Goal: Task Accomplishment & Management: Use online tool/utility

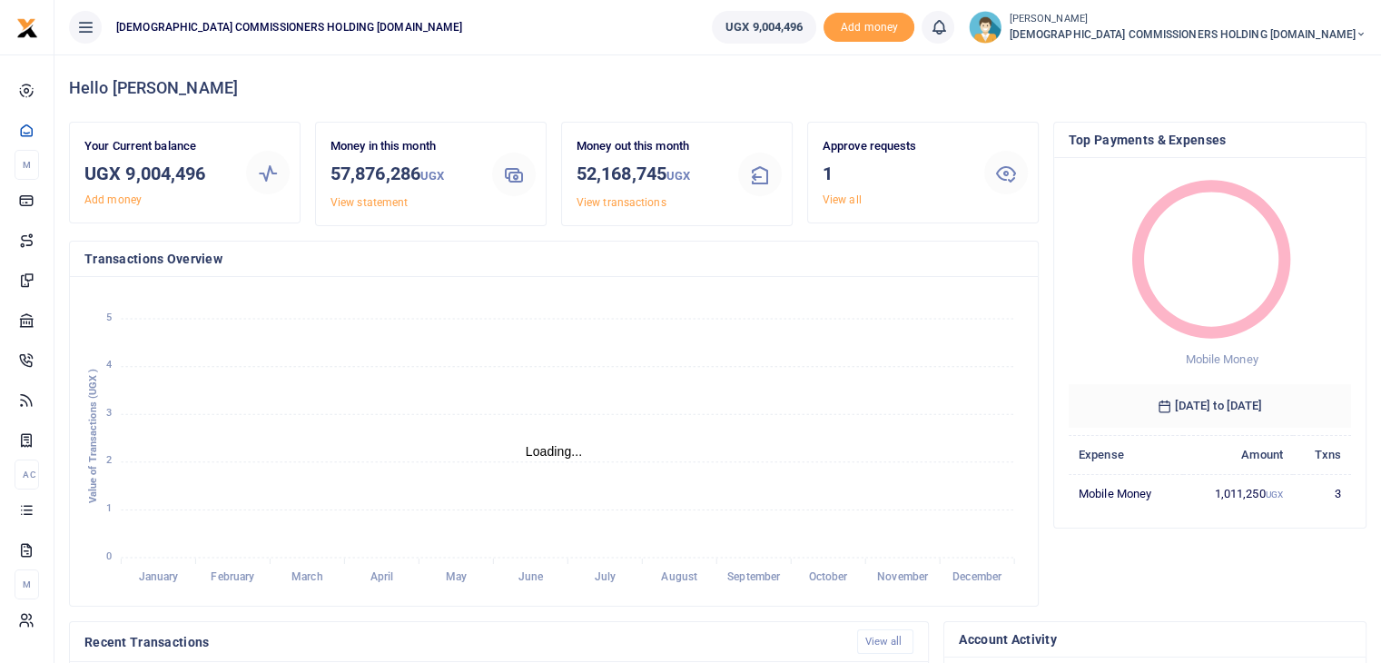
scroll to position [15, 15]
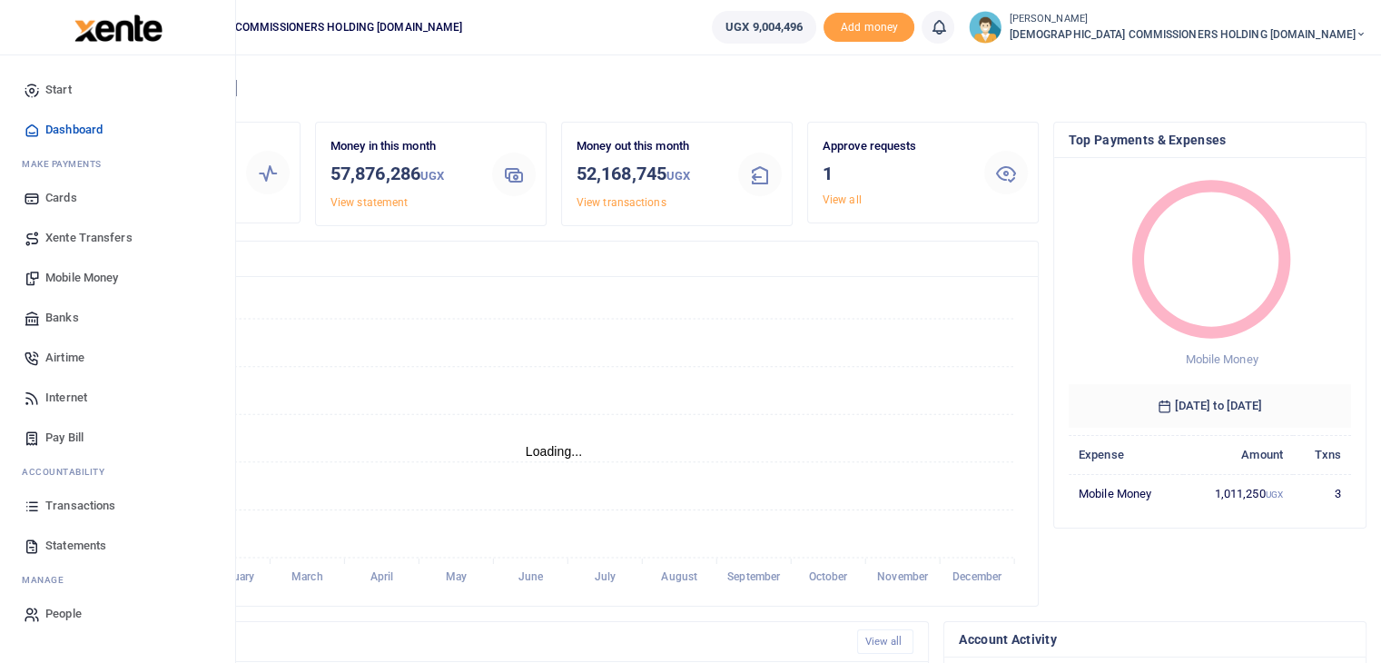
click at [74, 491] on link "Transactions" at bounding box center [118, 506] width 206 height 40
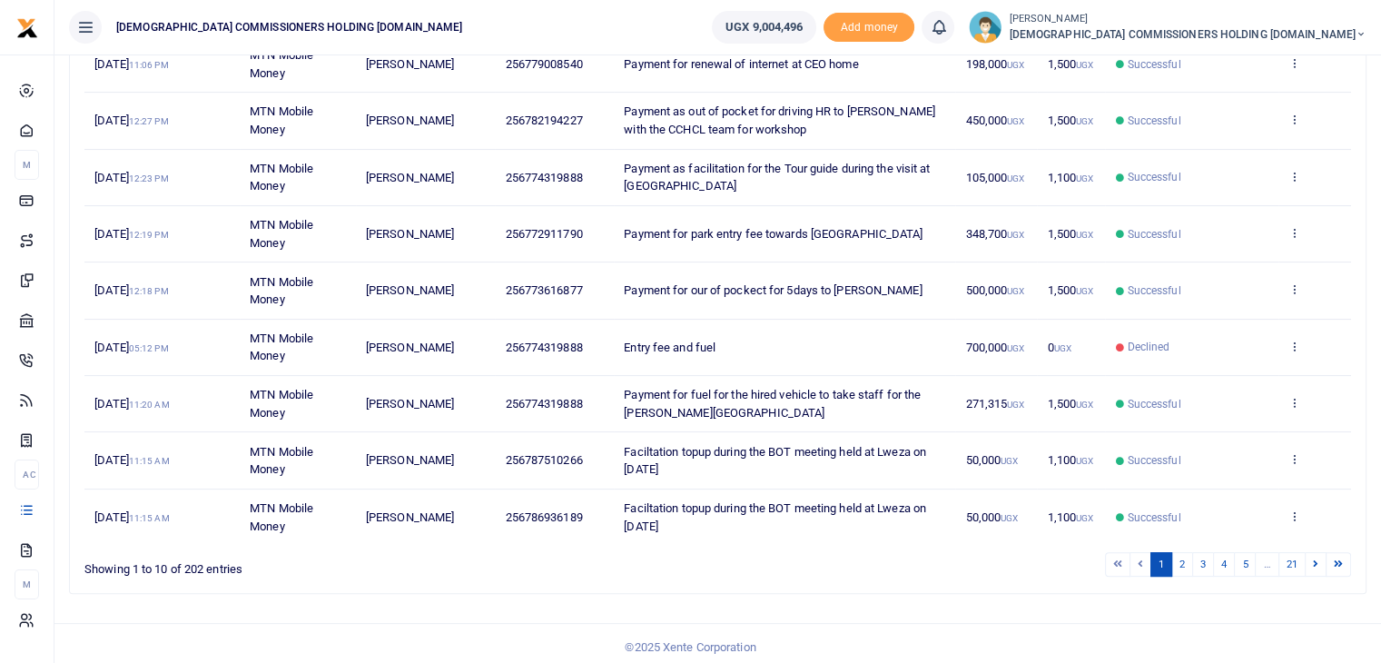
scroll to position [364, 0]
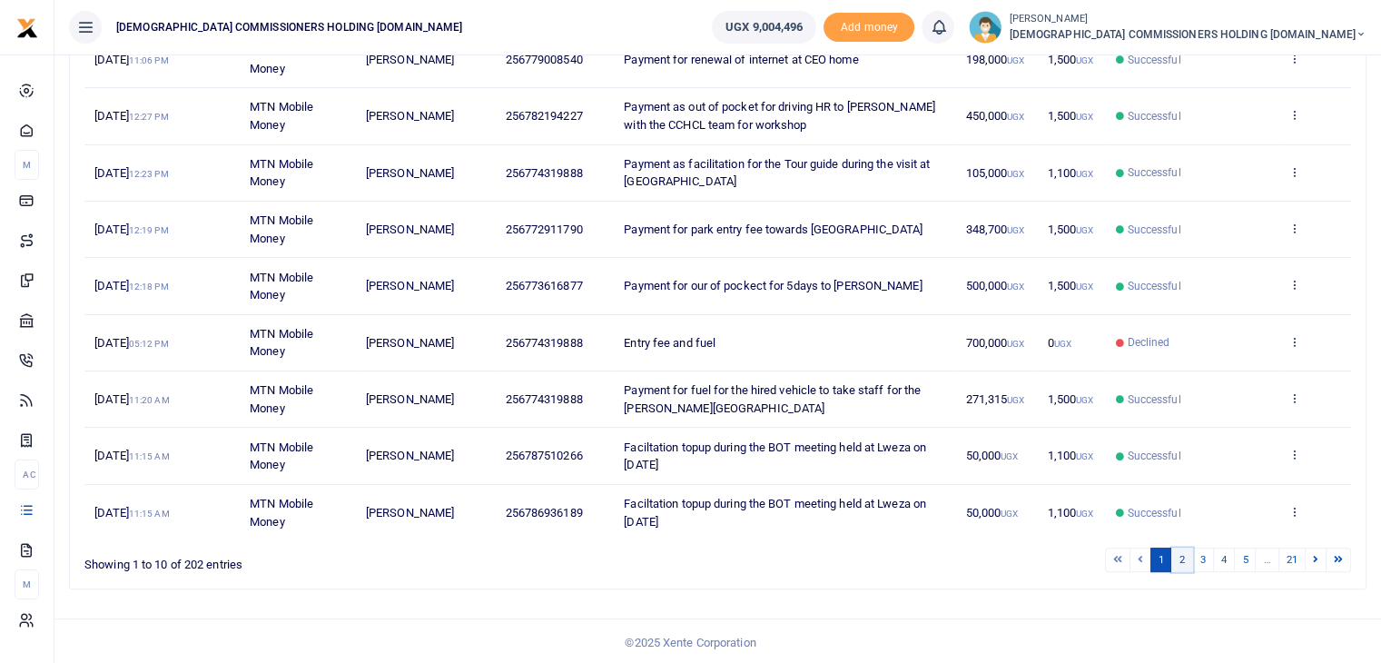
click at [1181, 556] on link "2" at bounding box center [1182, 559] width 22 height 25
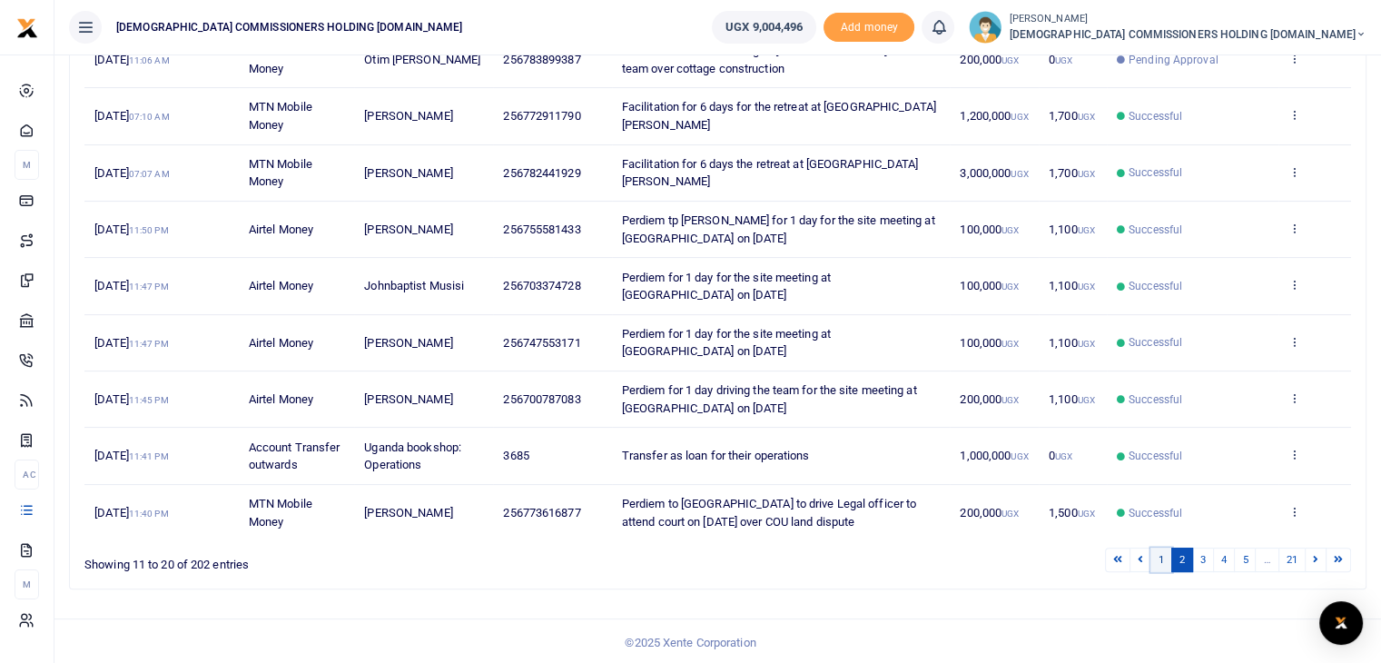
click at [1159, 555] on link "1" at bounding box center [1161, 559] width 22 height 25
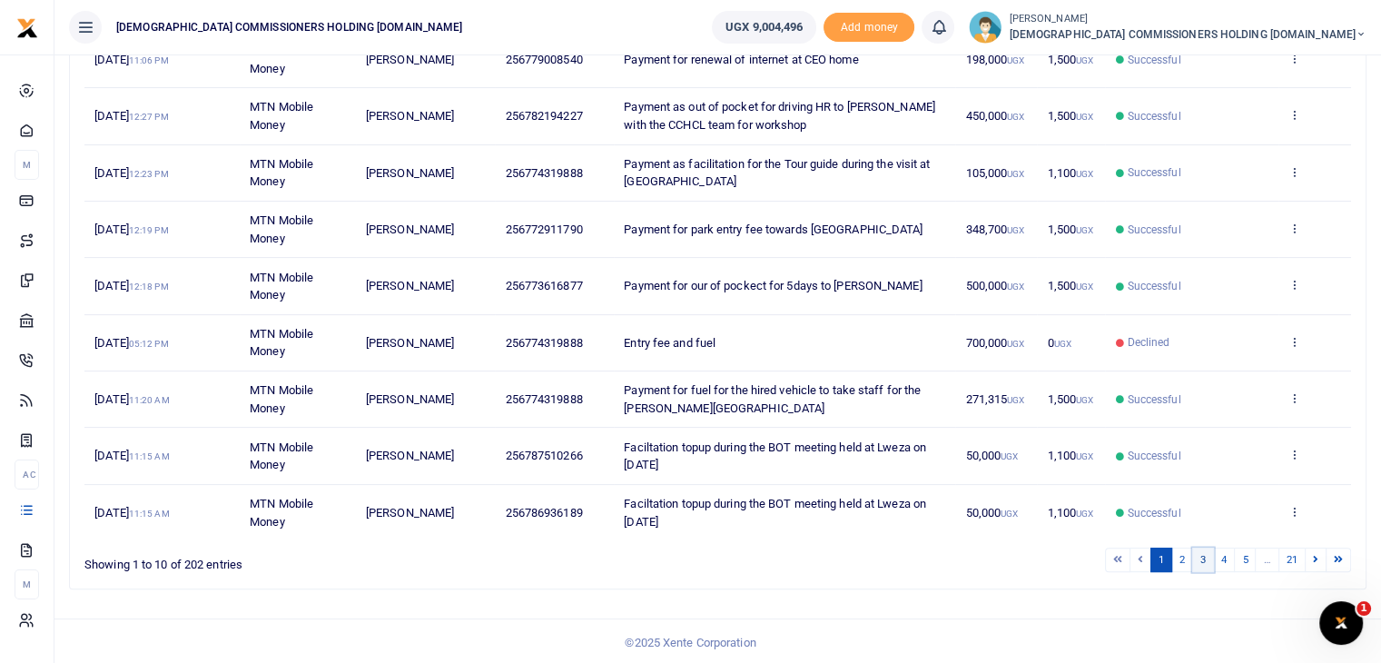
click at [1198, 555] on link "3" at bounding box center [1203, 559] width 22 height 25
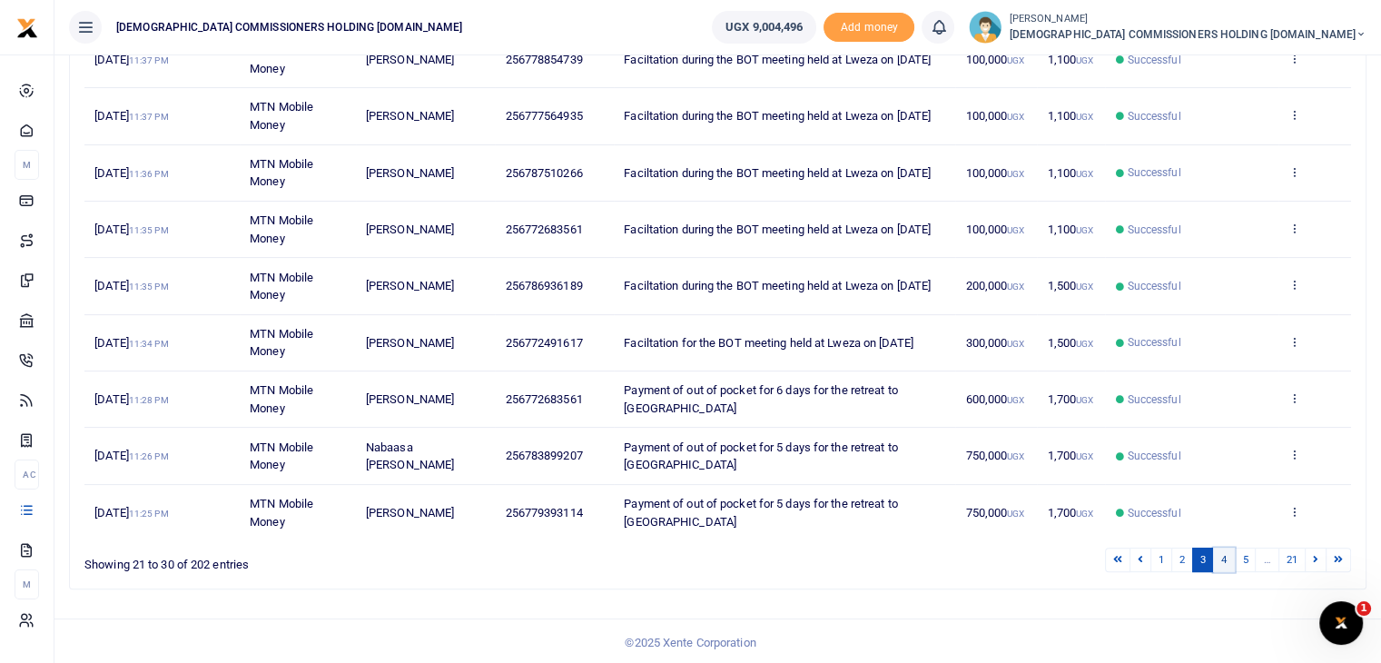
click at [1224, 560] on link "4" at bounding box center [1224, 559] width 22 height 25
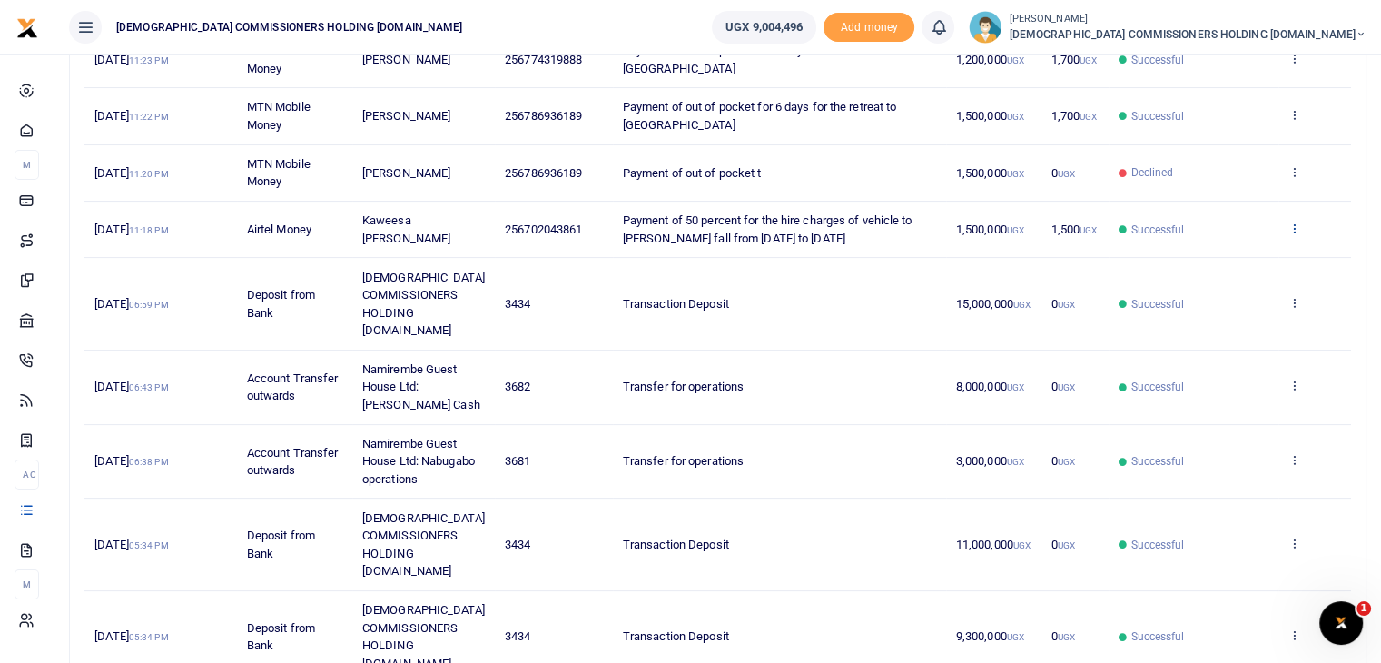
click at [1288, 231] on icon at bounding box center [1294, 227] width 12 height 13
click at [1247, 251] on link "View details" at bounding box center [1227, 257] width 143 height 25
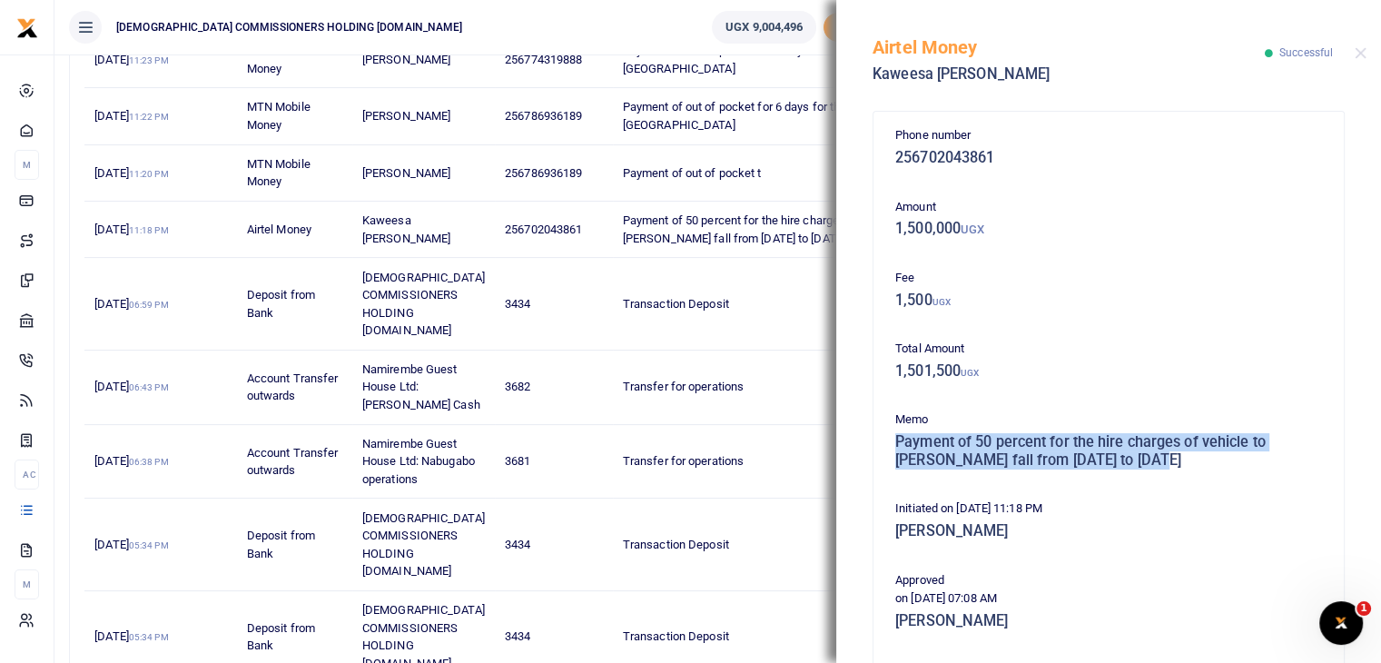
drag, startPoint x: 898, startPoint y: 440, endPoint x: 1168, endPoint y: 471, distance: 272.2
click at [1168, 471] on div "Memo Payment of 50 percent for the hire charges of vehicle to murchison fall fr…" at bounding box center [1108, 443] width 441 height 67
copy h5 "Payment of 50 percent for the hire charges of vehicle to murchison fall from 9t…"
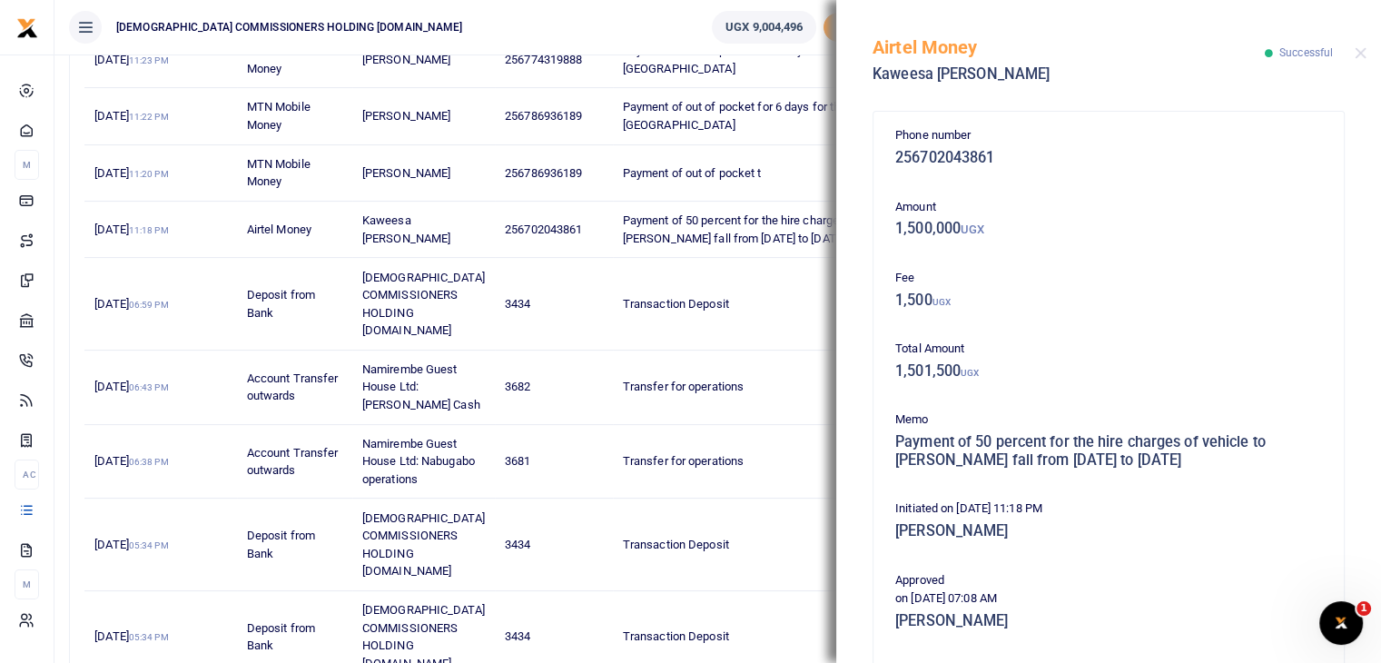
click at [1161, 353] on p "Total Amount" at bounding box center [1108, 348] width 427 height 19
click at [1370, 49] on div "Airtel Money Kaweesa Peter Simon Successful" at bounding box center [1108, 50] width 545 height 101
click at [1363, 57] on button "Close" at bounding box center [1360, 53] width 12 height 12
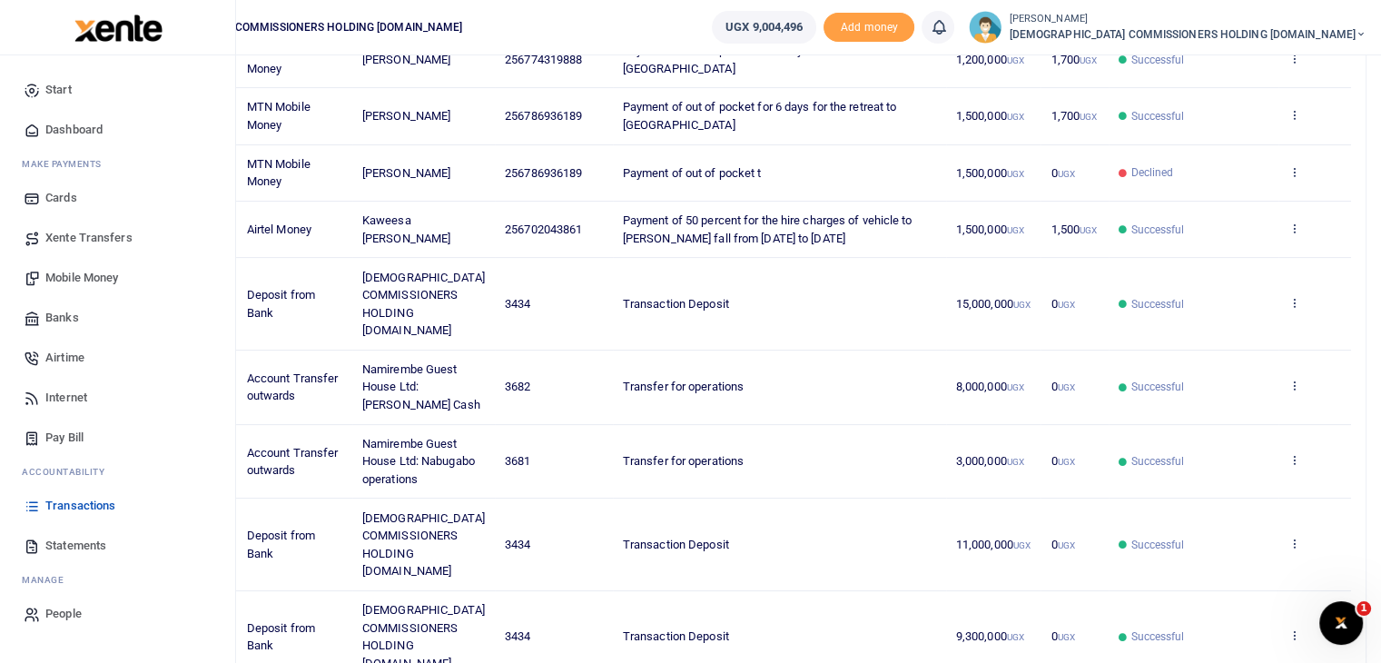
click at [86, 274] on span "Mobile Money" at bounding box center [81, 278] width 73 height 18
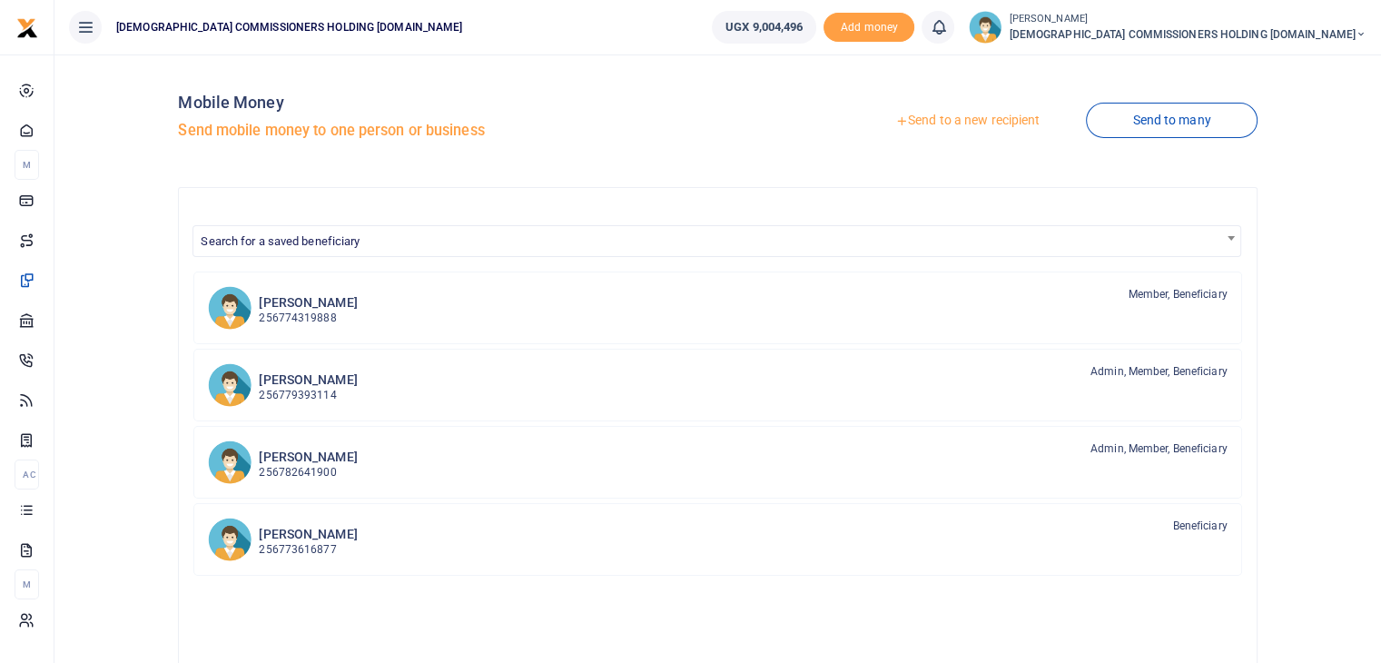
click at [973, 117] on link "Send to a new recipient" at bounding box center [967, 120] width 237 height 33
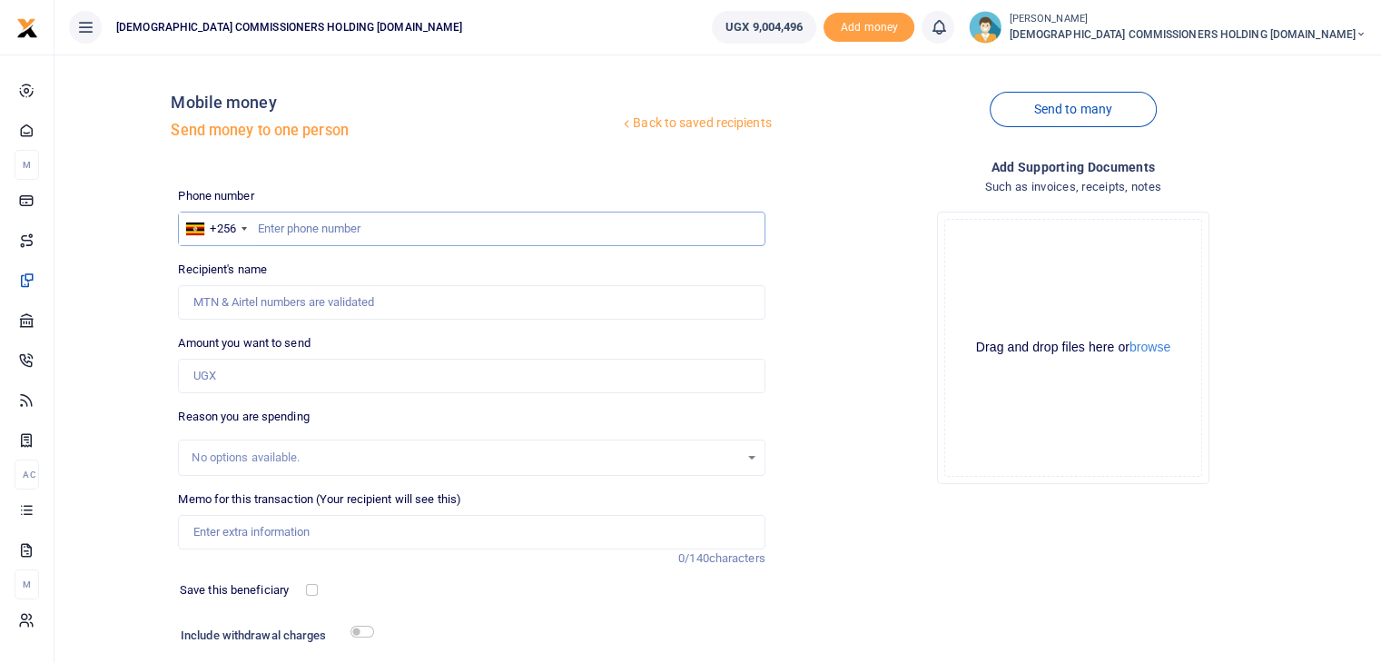
click at [344, 230] on input "text" at bounding box center [471, 228] width 586 height 34
type input "702043861"
type input "Kaweesa Peter Simon"
type input "702043861"
click at [235, 377] on input "Amount you want to send" at bounding box center [471, 376] width 586 height 34
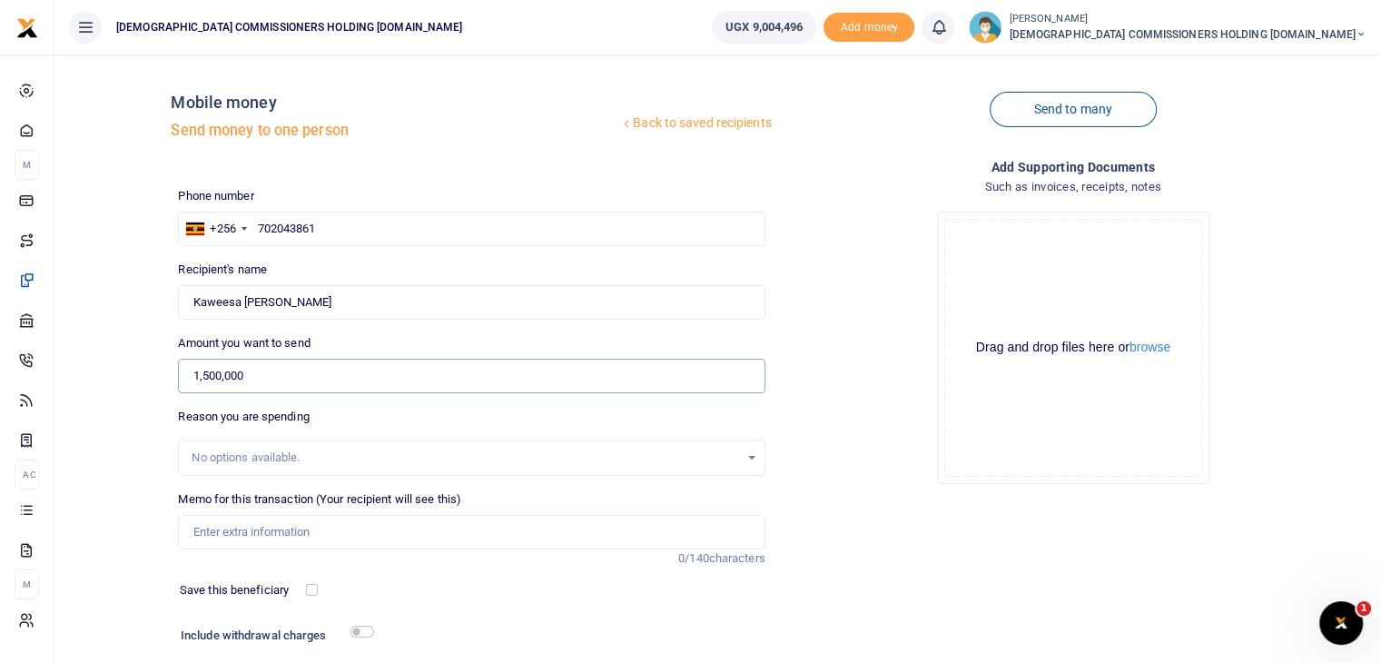
type input "1,500,000"
click at [219, 534] on input "Memo for this transaction (Your recipient will see this)" at bounding box center [471, 532] width 586 height 34
paste input "Payment of 50 percent for the hire charges of vehicle to murchison fall from 9t…"
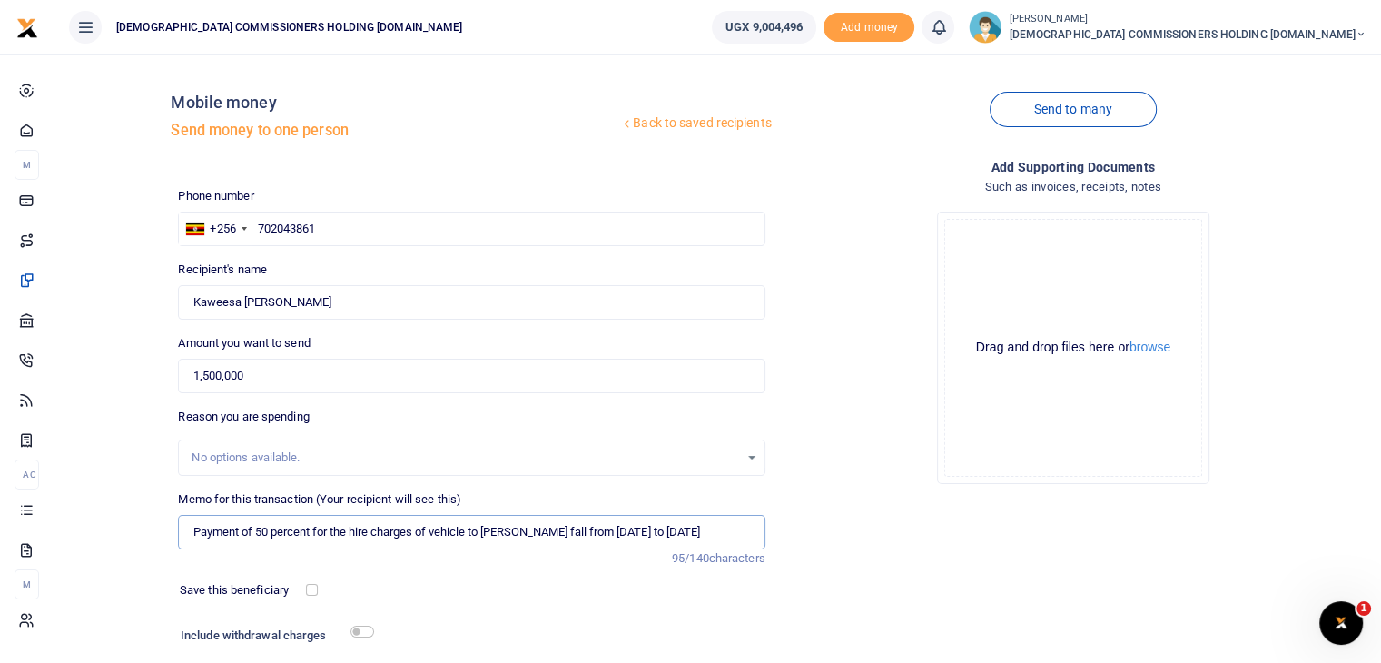
click at [316, 531] on input "Payment of 50 percent for the hire charges of vehicle to murchison fall from 9t…" at bounding box center [471, 532] width 586 height 34
type input "Final payment for the hire charges of vehicle to murchison fall from 9th to 14 …"
click at [366, 628] on input "checkbox" at bounding box center [362, 631] width 24 height 12
click at [359, 632] on input "checkbox" at bounding box center [362, 631] width 24 height 12
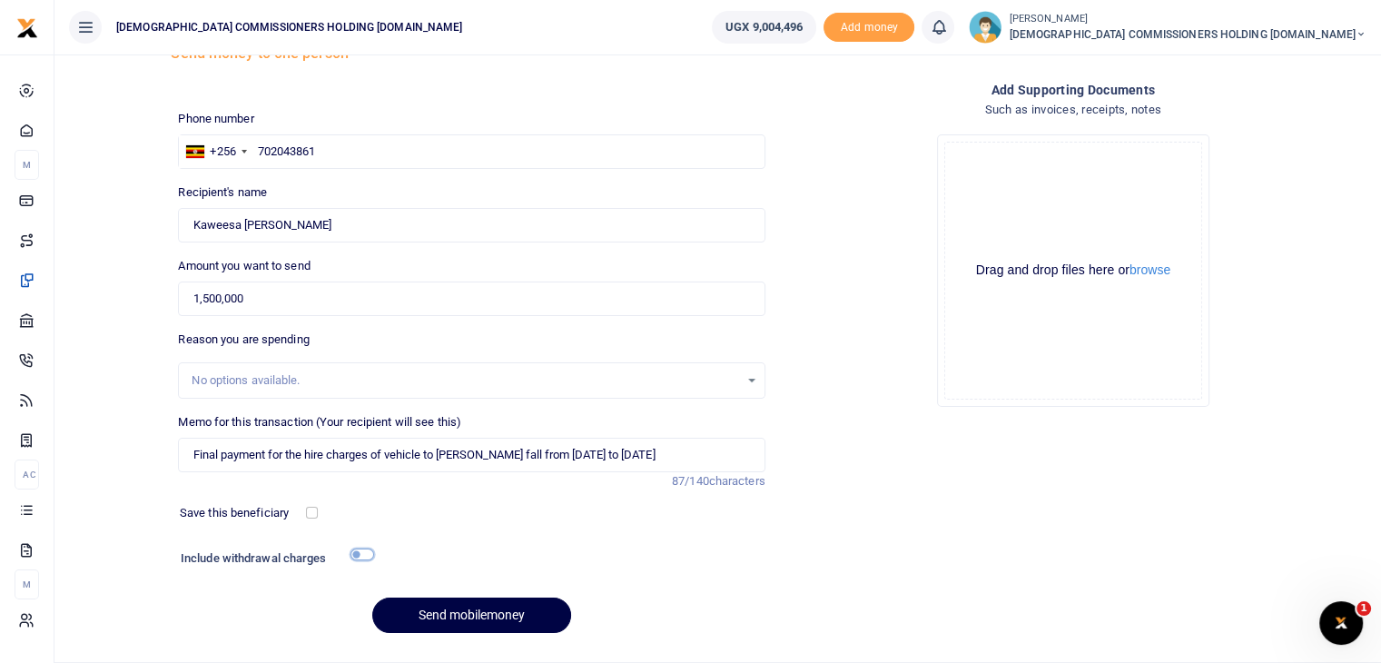
scroll to position [123, 0]
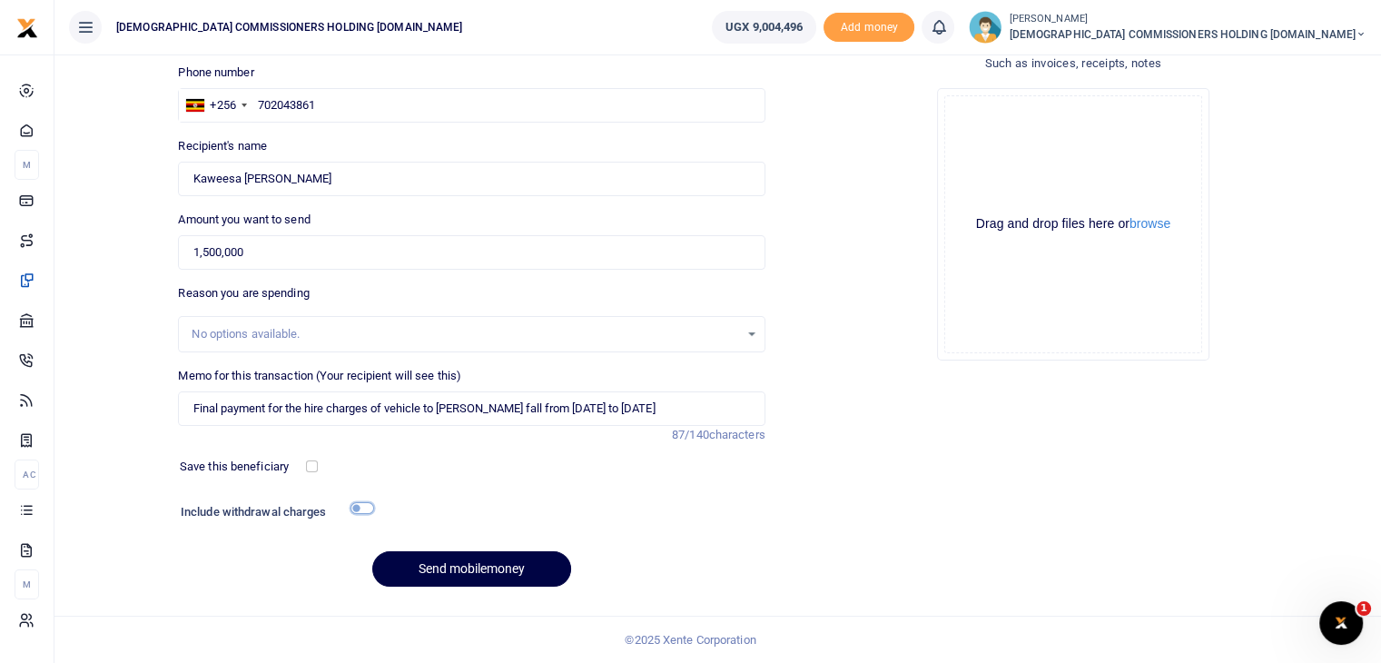
click at [370, 509] on input "checkbox" at bounding box center [362, 508] width 24 height 12
checkbox input "true"
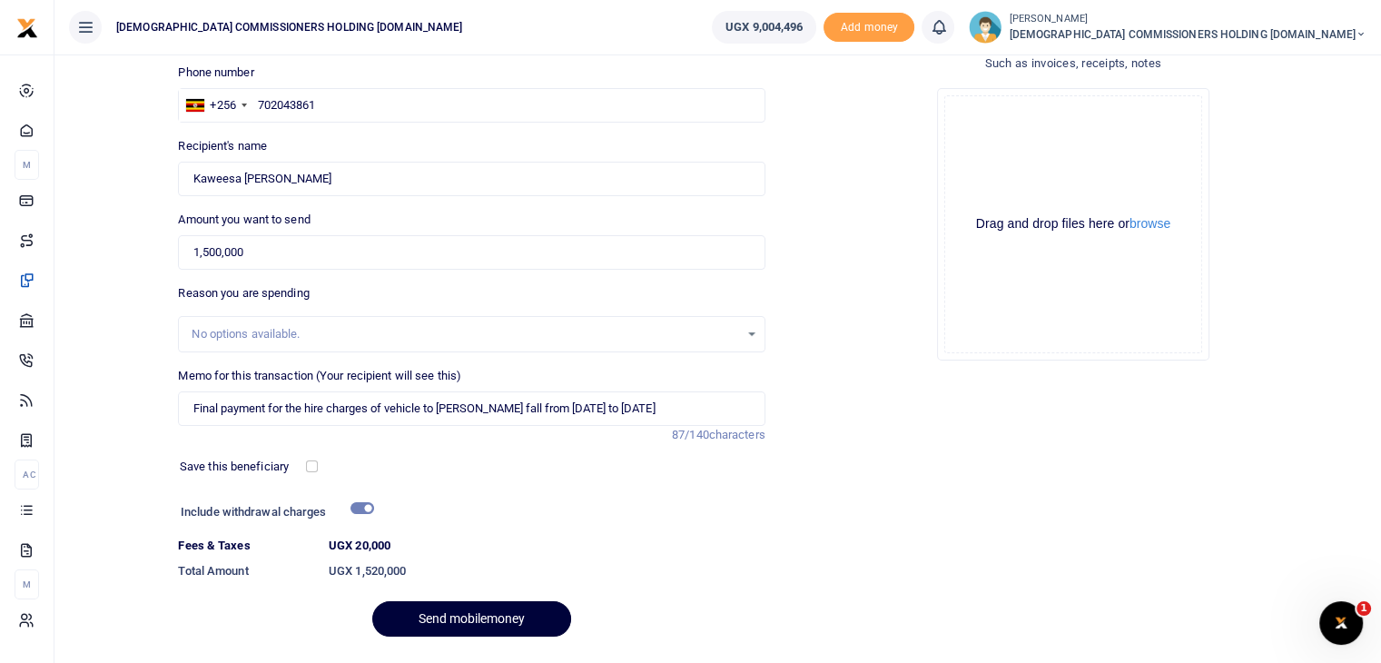
click at [457, 617] on button "Send mobilemoney" at bounding box center [471, 618] width 199 height 35
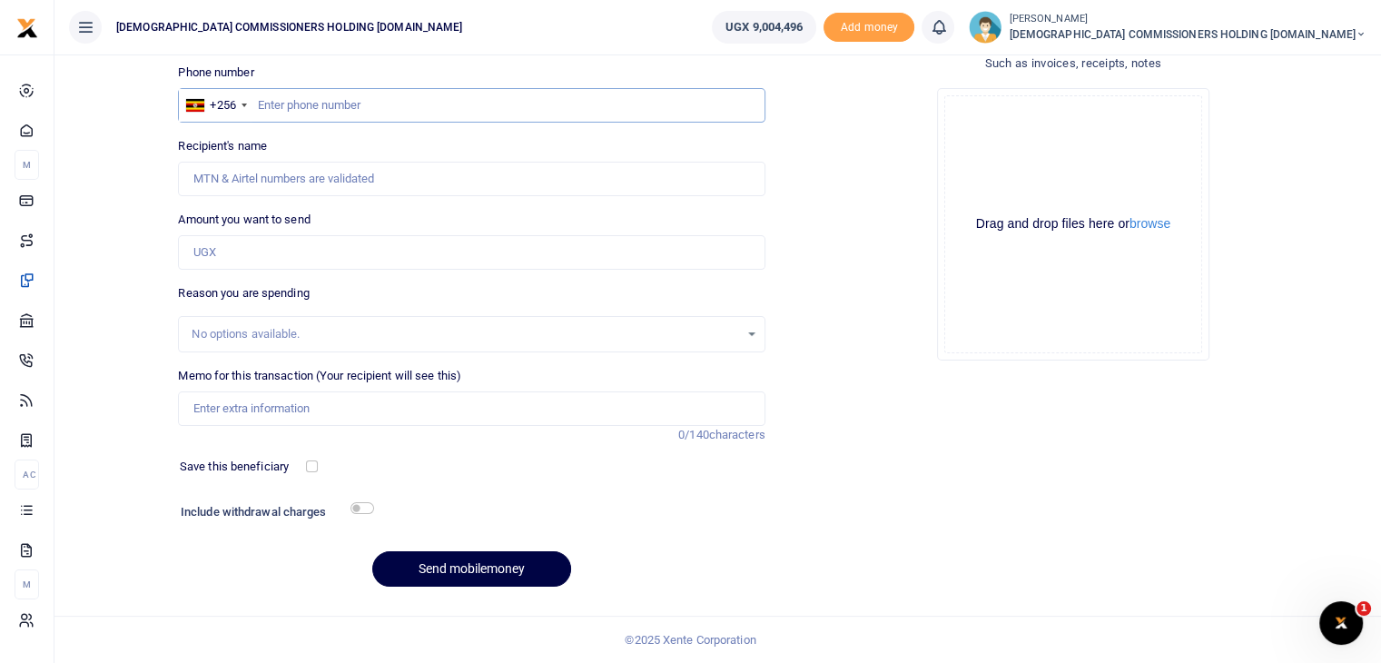
click at [351, 106] on input "text" at bounding box center [471, 105] width 586 height 34
type input "772911790"
type input "Pauline Kinkuhaire Rukirande"
type input "772911790"
click at [241, 259] on input "Amount you want to send" at bounding box center [471, 252] width 586 height 34
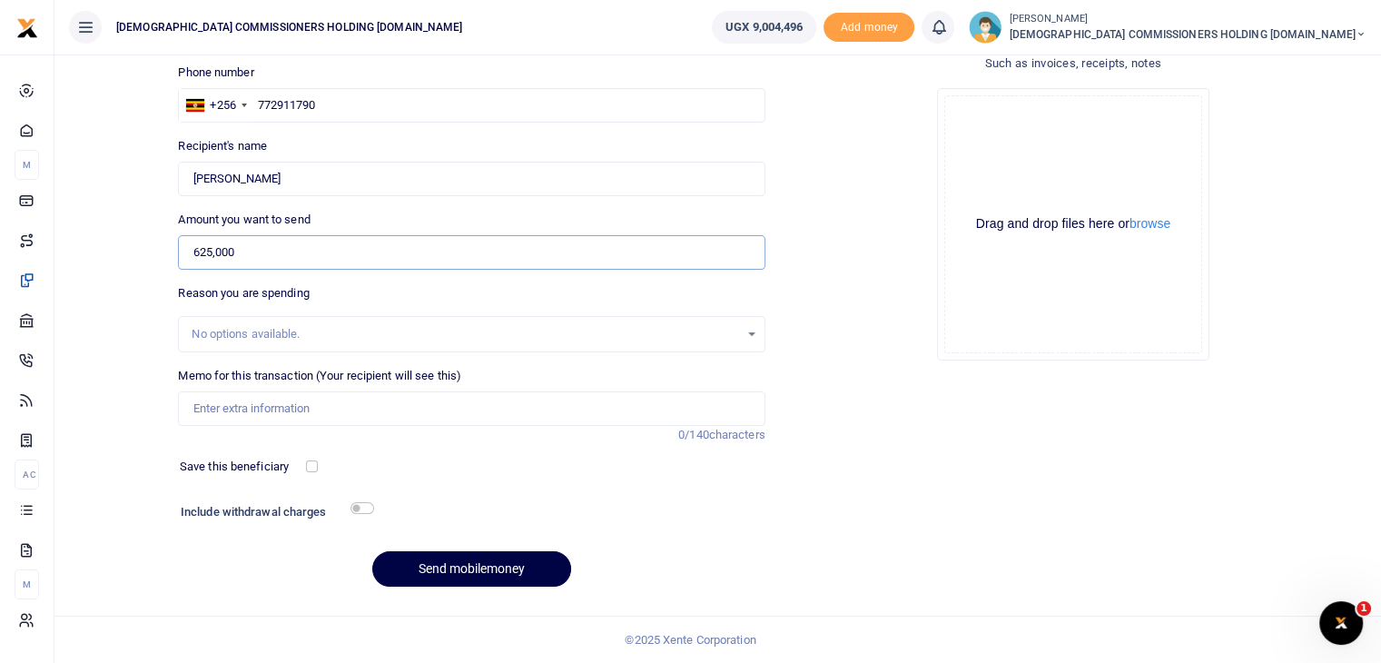
type input "625,000"
click at [235, 405] on input "Memo for this transaction (Your recipient will see this)" at bounding box center [471, 408] width 586 height 34
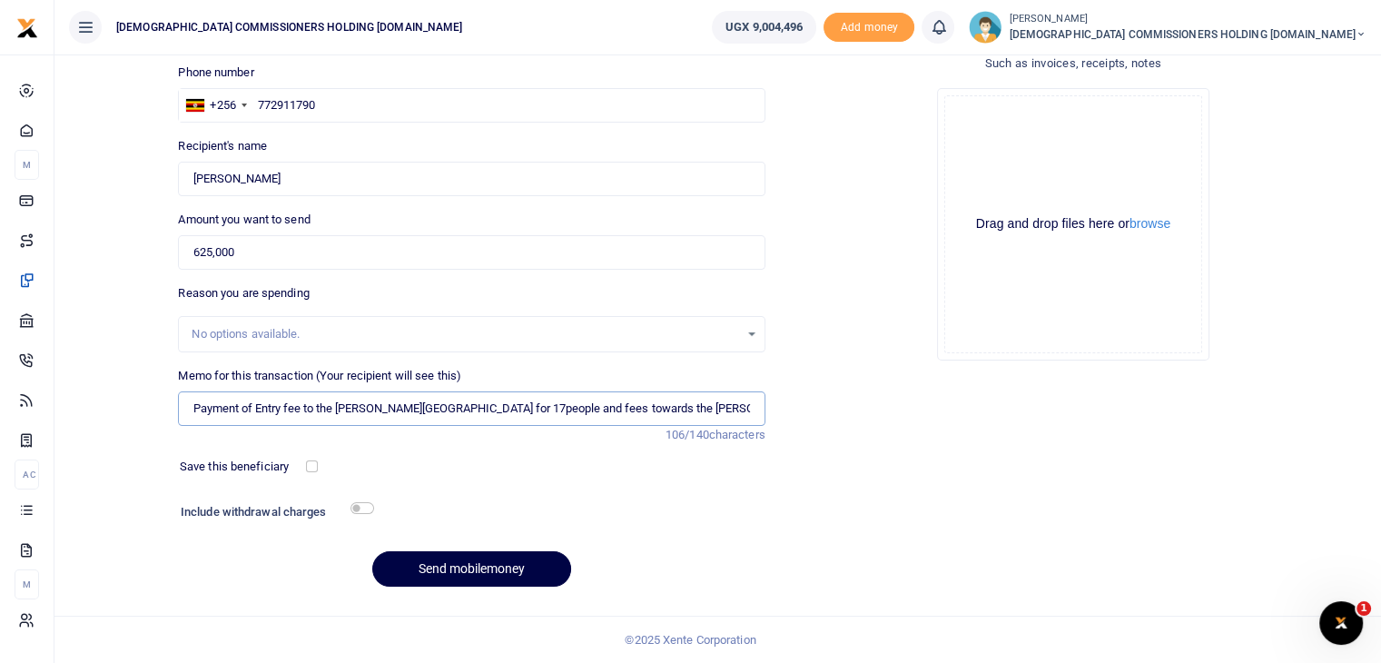
scroll to position [0, 5]
type input "Payment of Entry fee to the murchison National park for 17people and fees towar…"
click at [367, 506] on input "checkbox" at bounding box center [362, 508] width 24 height 12
checkbox input "true"
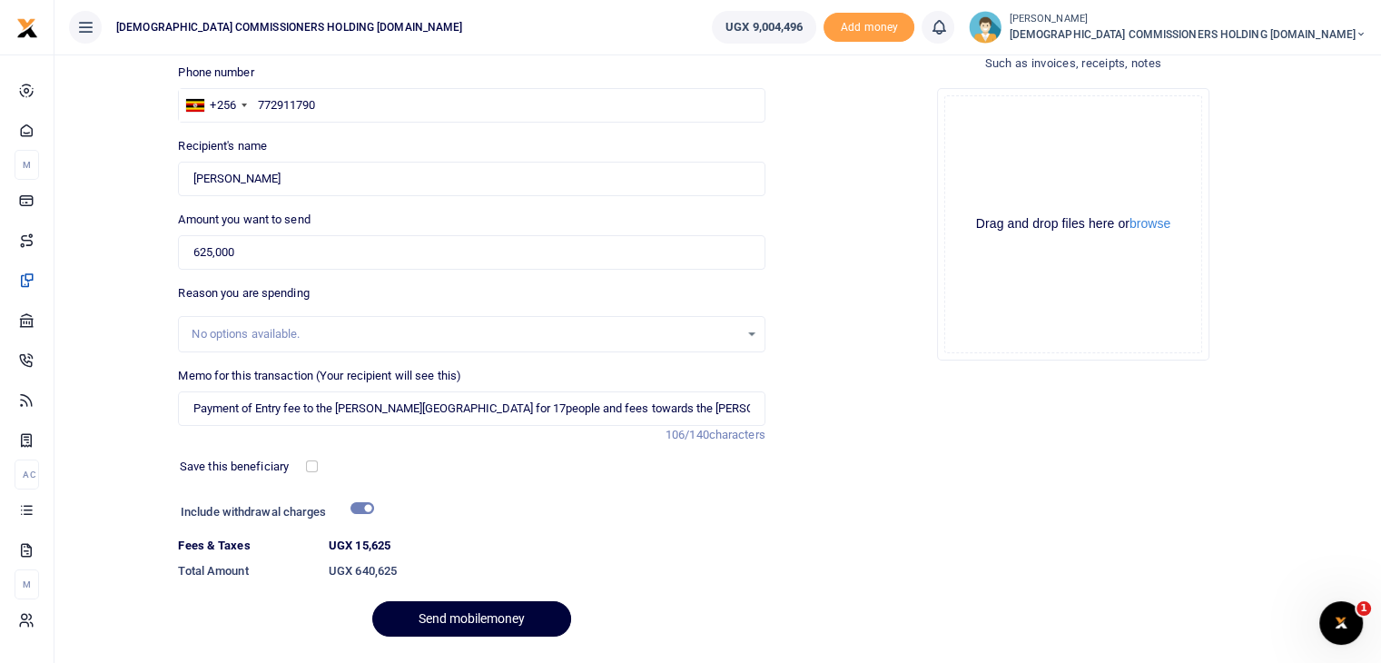
click at [481, 620] on button "Send mobilemoney" at bounding box center [471, 618] width 199 height 35
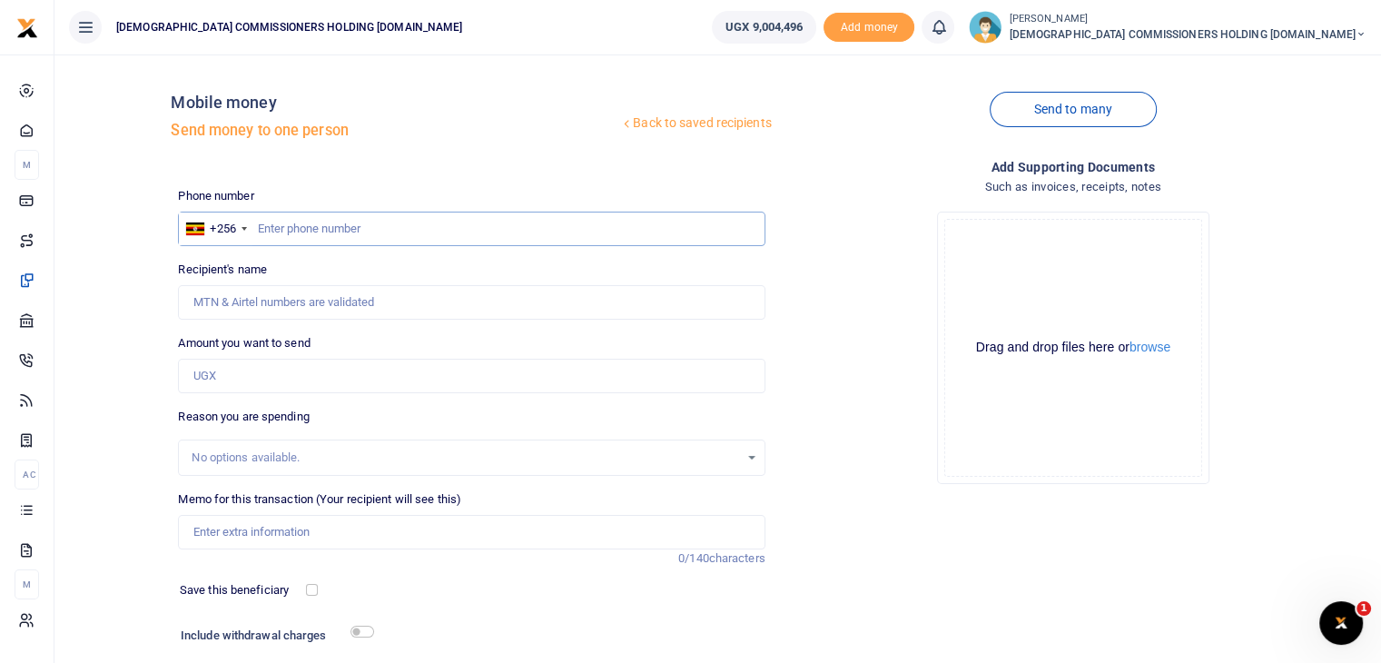
click at [301, 237] on input "text" at bounding box center [471, 228] width 586 height 34
type input "700787083"
type input "[PERSON_NAME]"
type input "700787083"
click at [217, 380] on input "Amount you want to send" at bounding box center [471, 376] width 586 height 34
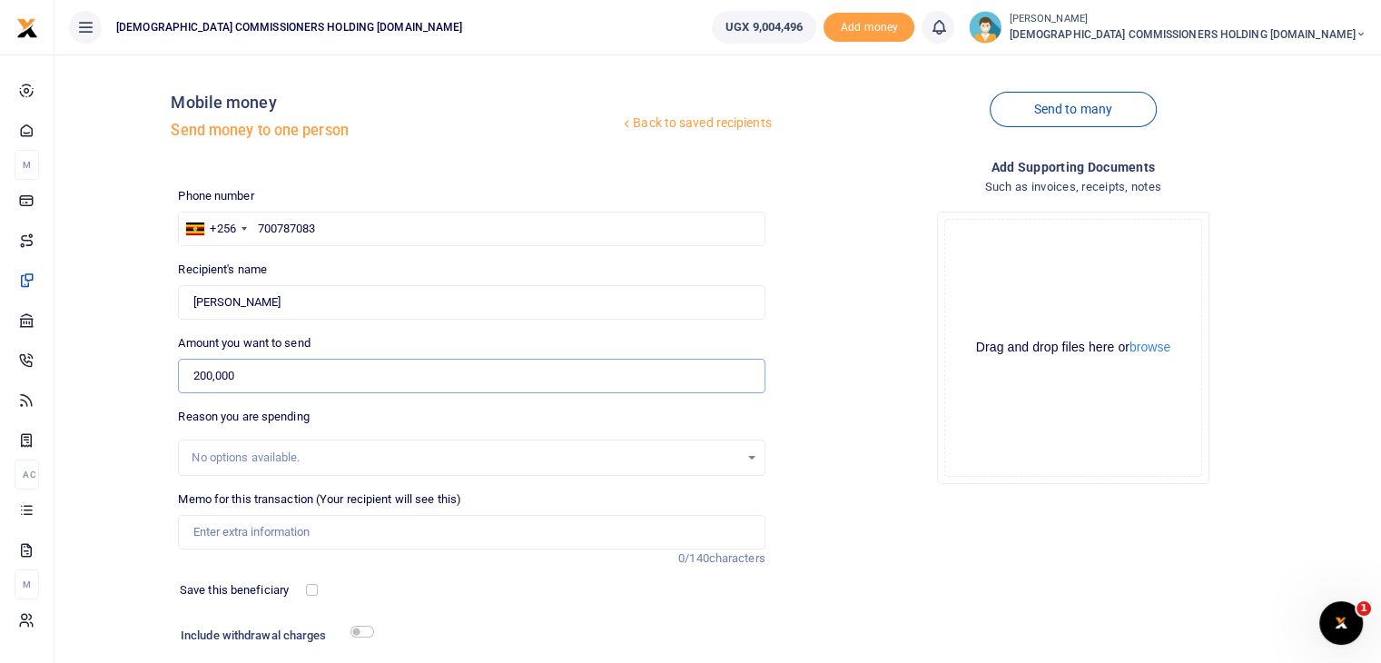
type input "200,000"
click at [214, 533] on input "Memo for this transaction (Your recipient will see this)" at bounding box center [471, 532] width 586 height 34
click at [301, 529] on input "Perdiem to drive the team to" at bounding box center [471, 532] width 586 height 34
click at [392, 536] on input "Perdiem to drive the Survey team to" at bounding box center [471, 532] width 586 height 34
click at [550, 530] on input "Perdiem to drive the Survey team to Sembabule over COU land" at bounding box center [471, 532] width 586 height 34
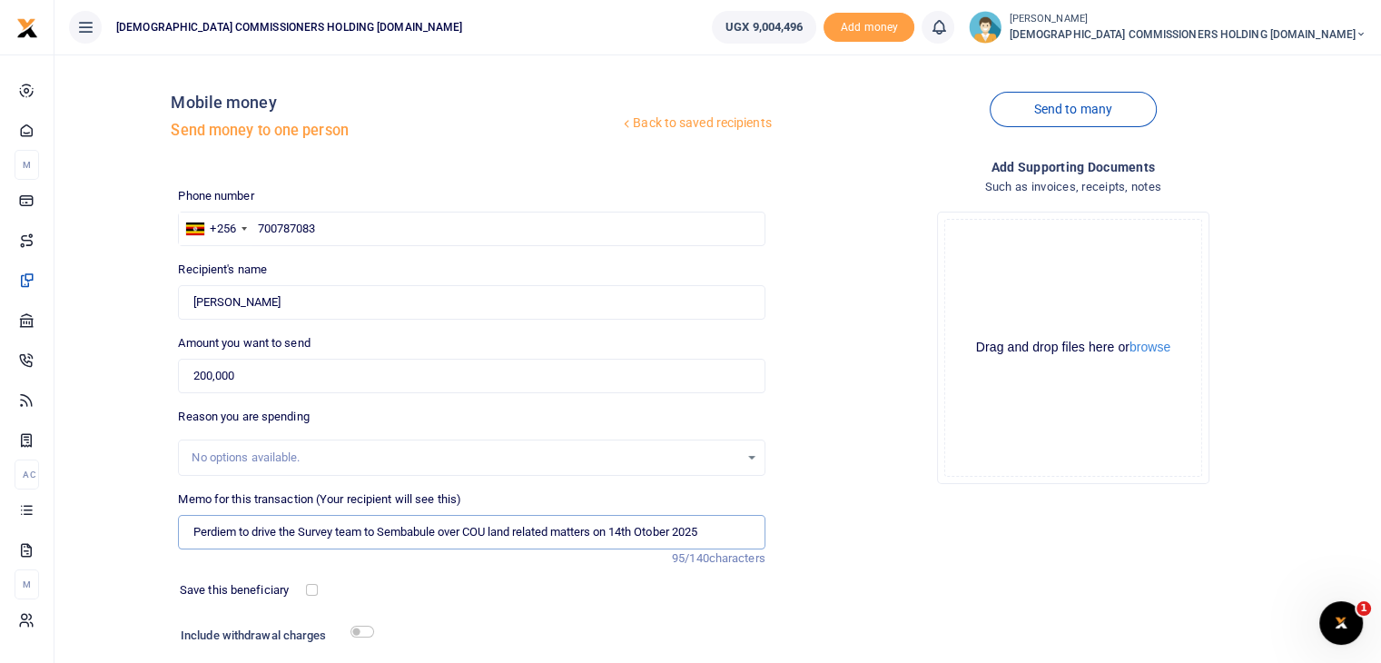
scroll to position [123, 0]
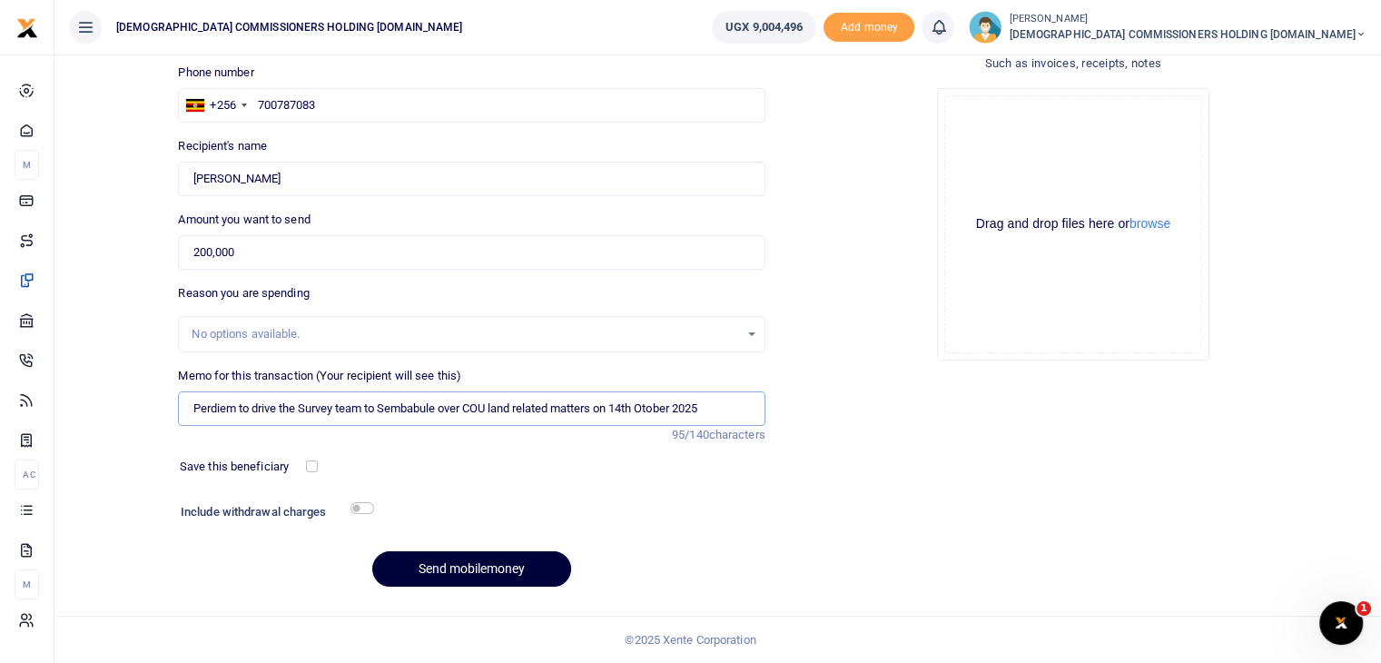
type input "Perdiem to drive the Survey team to Sembabule over COU land related matters on …"
click at [465, 565] on button "Send mobilemoney" at bounding box center [471, 568] width 199 height 35
